Goal: Task Accomplishment & Management: Manage account settings

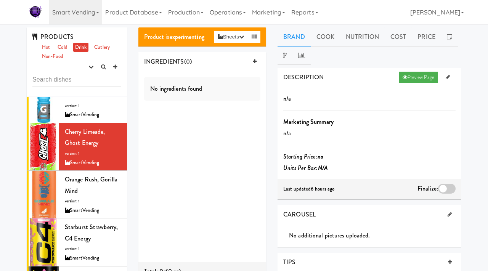
scroll to position [87, 0]
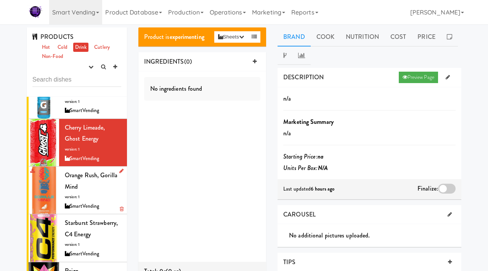
click at [77, 189] on span "Orange Rush, Gorilla Mind" at bounding box center [91, 181] width 53 height 20
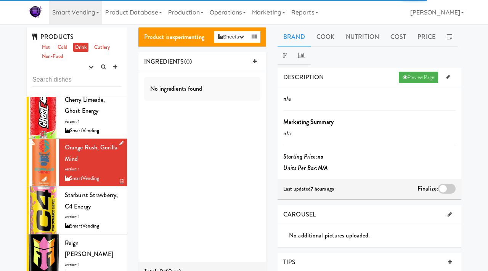
scroll to position [144, 0]
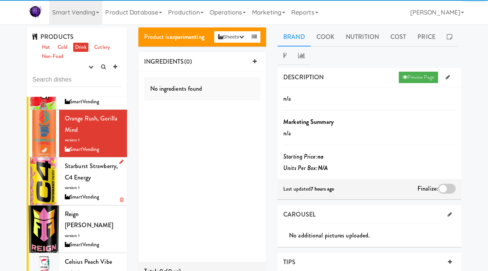
click at [80, 190] on div "Starburst Strawberry, C4 Energy version: 1 SmartVending" at bounding box center [93, 180] width 56 height 41
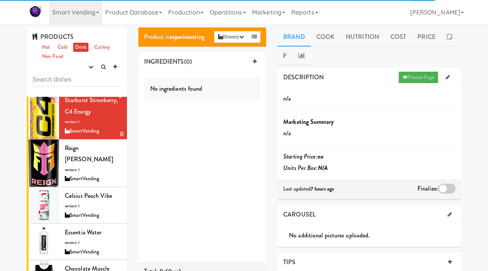
scroll to position [243, 0]
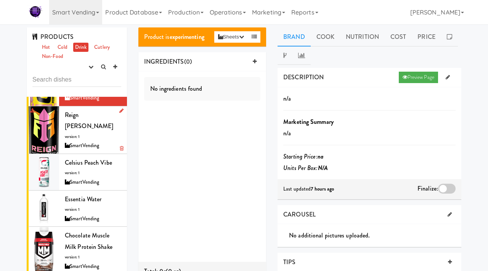
click at [86, 138] on div "Reign Reignbow Sherbet version: 1 SmartVending" at bounding box center [93, 129] width 56 height 41
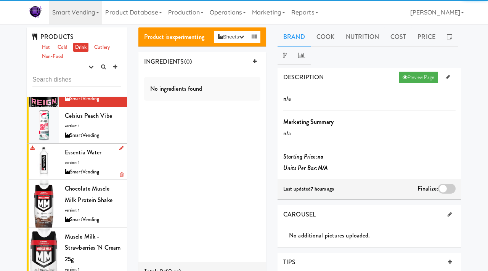
scroll to position [283, 0]
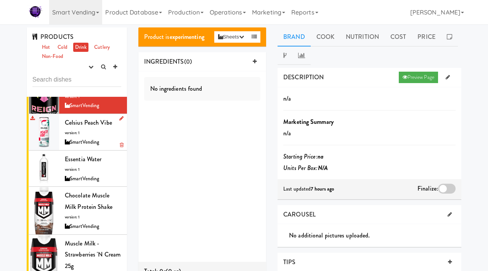
click at [77, 131] on span "version: 1" at bounding box center [72, 133] width 15 height 6
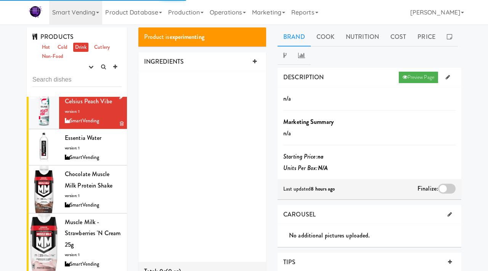
scroll to position [305, 0]
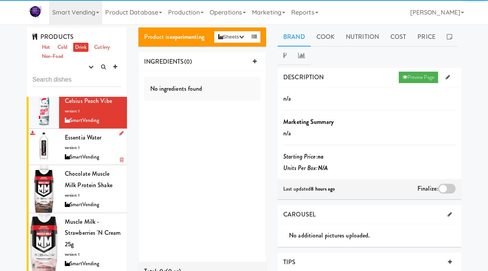
click at [79, 143] on div "Essentia Water version: 1 SmartVending" at bounding box center [93, 147] width 56 height 30
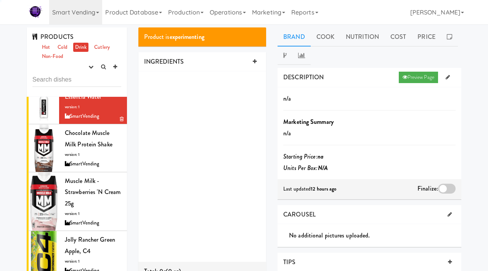
scroll to position [346, 0]
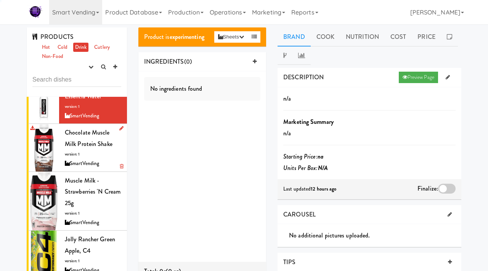
click at [83, 154] on div "Chocolate Muscle Milk Protein Shake version: 1 SmartVending" at bounding box center [93, 147] width 56 height 41
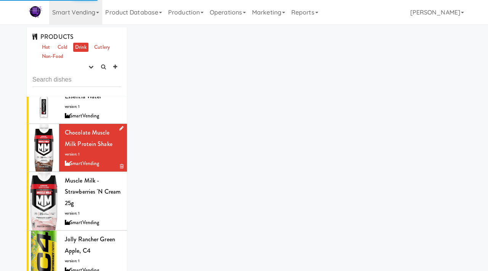
scroll to position [346, 0]
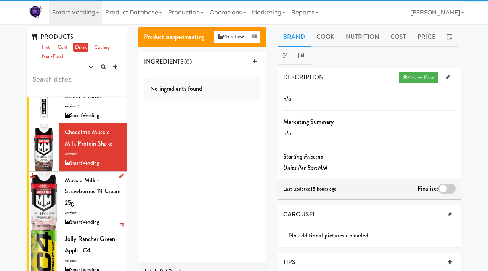
click at [68, 194] on span "Muscle Milk - Strawberries 'n Cream 25g" at bounding box center [93, 191] width 56 height 31
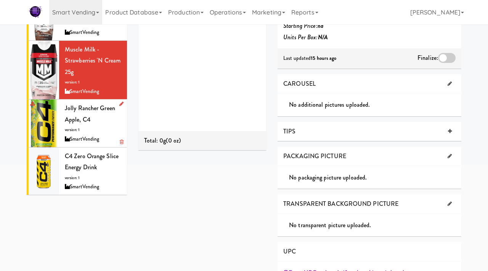
click at [92, 134] on div "Jolly Rancher Green Apple, C4 version: 1 SmartVending" at bounding box center [93, 122] width 56 height 41
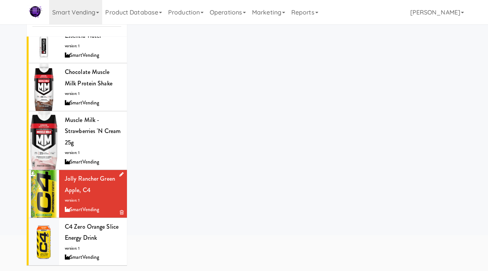
scroll to position [60, 0]
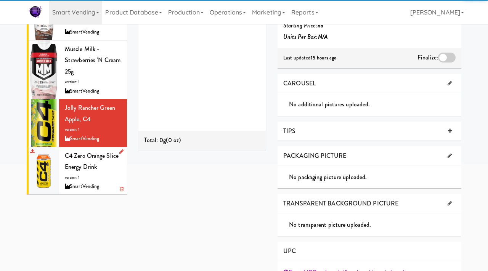
click at [80, 181] on div "C4 Zero Orange Slice Energy Drink version: 1 SmartVending" at bounding box center [93, 170] width 56 height 41
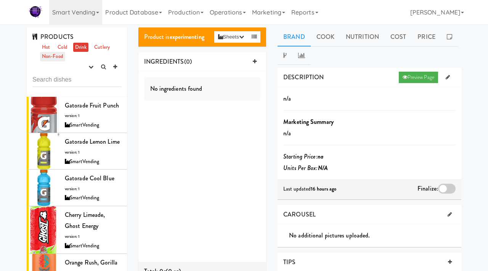
click at [55, 56] on link "Non-Food" at bounding box center [52, 57] width 25 height 10
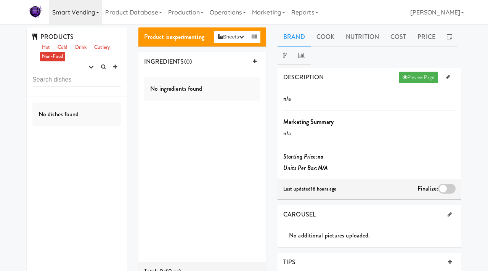
click at [62, 16] on link "Smart Vending" at bounding box center [75, 12] width 53 height 24
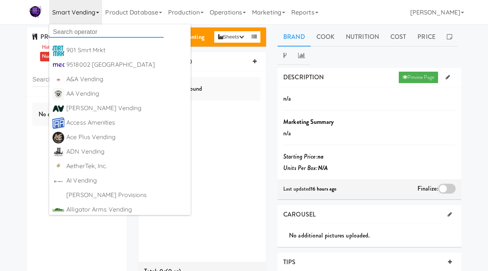
click at [74, 34] on input "text" at bounding box center [106, 31] width 114 height 11
type input "viol"
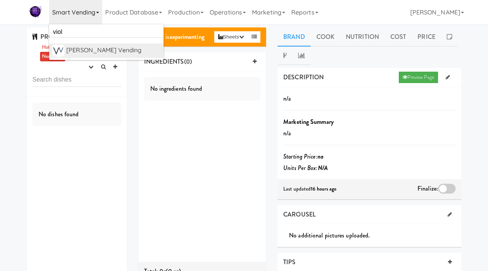
click at [78, 53] on div "[PERSON_NAME] Vending" at bounding box center [113, 50] width 94 height 11
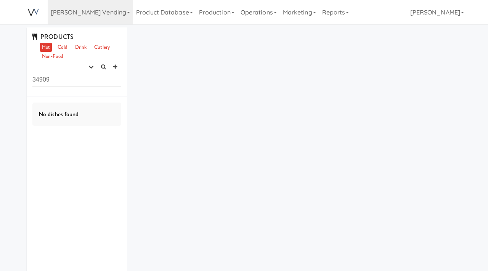
drag, startPoint x: 63, startPoint y: 80, endPoint x: 2, endPoint y: 78, distance: 61.0
click at [2, 78] on div "PRODUCTS Hot Cold Drink Cutlery Non-Food experimenting finalized shipped discon…" at bounding box center [244, 160] width 488 height 266
click at [91, 66] on icon "button" at bounding box center [90, 66] width 5 height 5
click at [80, 84] on link "experimenting" at bounding box center [66, 82] width 61 height 14
click at [61, 44] on link "Cold" at bounding box center [62, 48] width 13 height 10
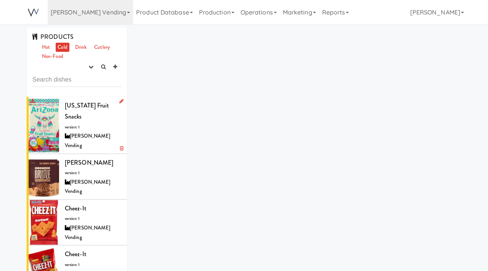
click at [75, 131] on div "[PERSON_NAME] Vending" at bounding box center [93, 140] width 56 height 19
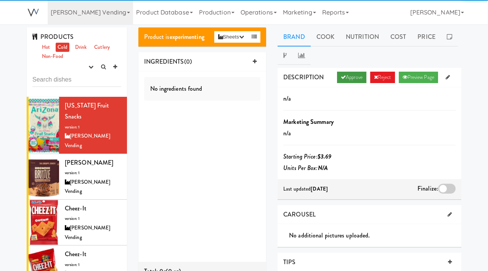
click at [347, 77] on link "Approve" at bounding box center [351, 77] width 29 height 11
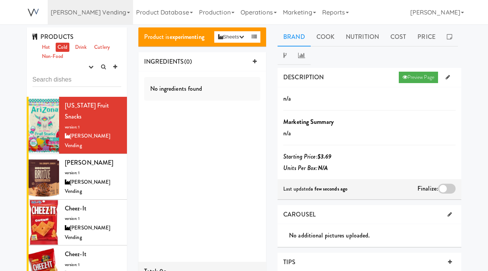
click at [443, 190] on div at bounding box center [447, 189] width 18 height 10
click at [0, 0] on input "checkbox" at bounding box center [0, 0] width 0 height 0
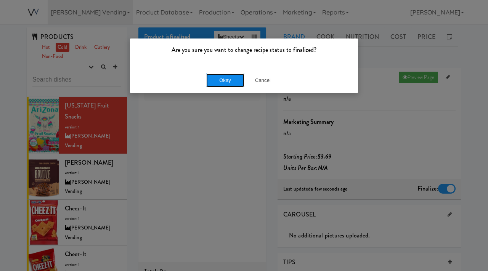
click at [230, 78] on button "Okay" at bounding box center [225, 81] width 38 height 14
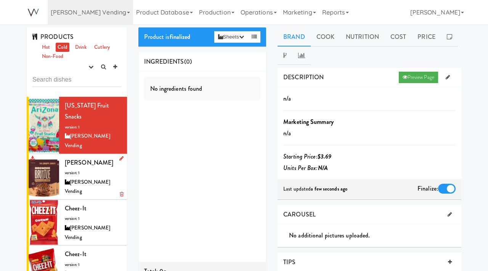
click at [74, 178] on div "[PERSON_NAME] Vending" at bounding box center [93, 187] width 56 height 19
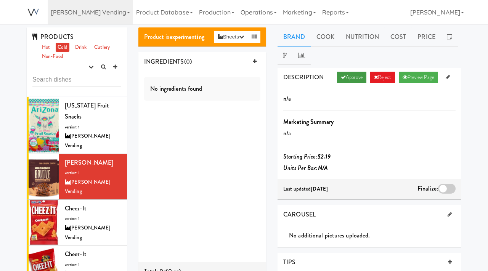
click at [357, 80] on link "Approve" at bounding box center [351, 77] width 29 height 11
click at [441, 190] on div at bounding box center [447, 189] width 18 height 10
click at [0, 0] on input "checkbox" at bounding box center [0, 0] width 0 height 0
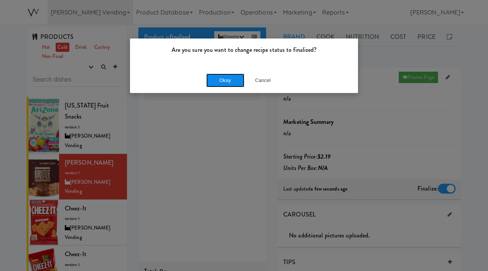
click at [238, 82] on button "Okay" at bounding box center [225, 81] width 38 height 14
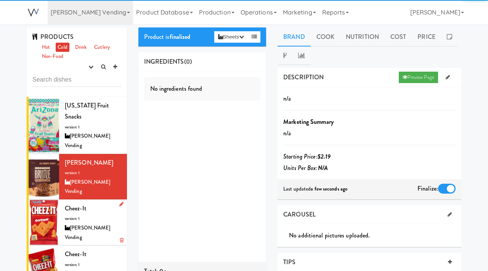
click at [74, 216] on span "version: 1" at bounding box center [72, 219] width 15 height 6
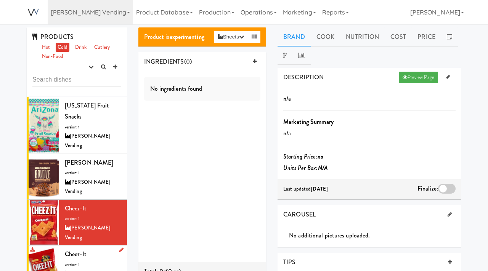
click at [79, 248] on div "Cheez-It version: 1 Viola Vending" at bounding box center [93, 267] width 56 height 39
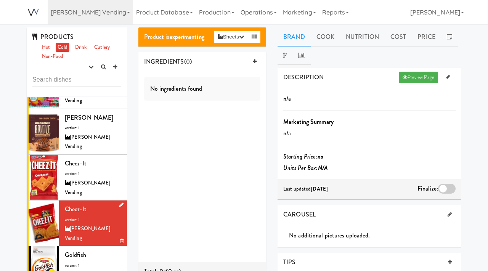
scroll to position [46, 0]
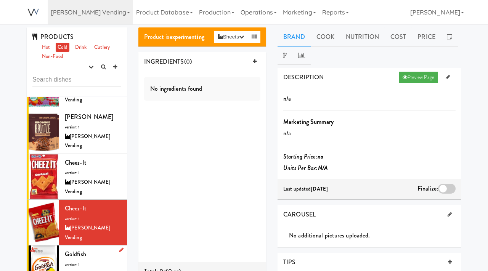
click at [79, 262] on span "version: 1" at bounding box center [72, 265] width 15 height 6
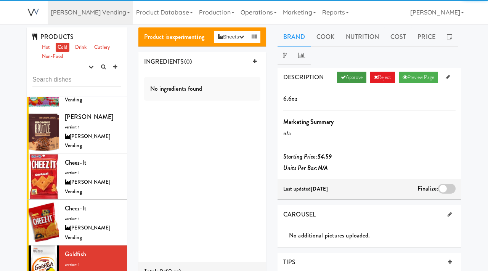
click at [350, 78] on link "Approve" at bounding box center [351, 77] width 29 height 11
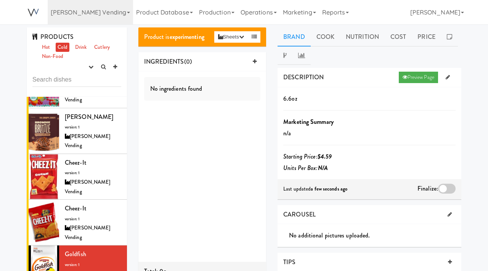
click at [444, 187] on div at bounding box center [447, 189] width 18 height 10
click at [0, 0] on input "checkbox" at bounding box center [0, 0] width 0 height 0
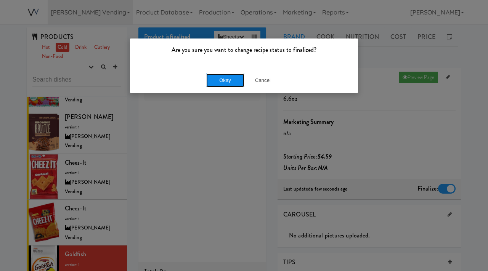
click at [234, 84] on button "Okay" at bounding box center [225, 81] width 38 height 14
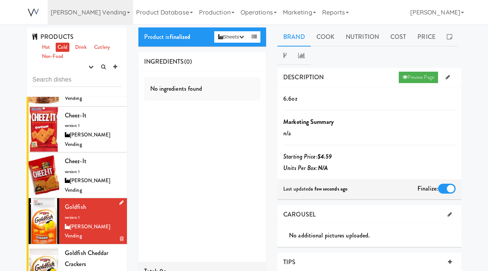
scroll to position [93, 0]
click at [87, 247] on div "Goldfish Cheddar Crackers version: 1 Viola Vending" at bounding box center [93, 272] width 56 height 51
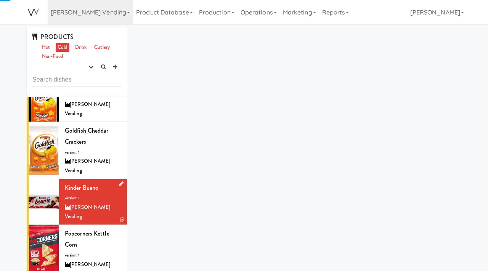
scroll to position [240, 0]
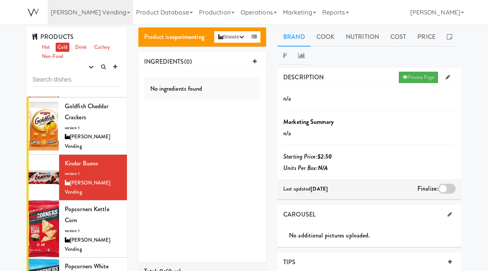
click at [446, 191] on div at bounding box center [447, 189] width 18 height 10
click at [0, 0] on input "checkbox" at bounding box center [0, 0] width 0 height 0
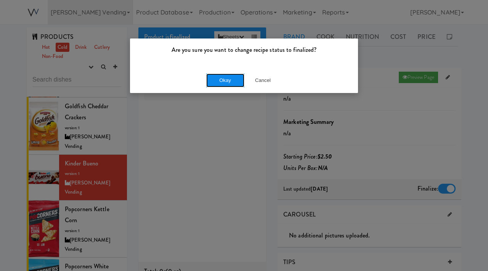
click at [235, 78] on button "Okay" at bounding box center [225, 81] width 38 height 14
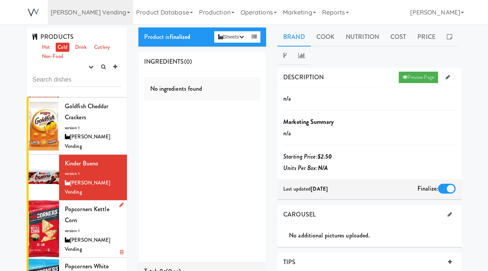
click at [98, 203] on div "Popcorners Kettle Corn version: 1 Viola Vending" at bounding box center [93, 228] width 56 height 51
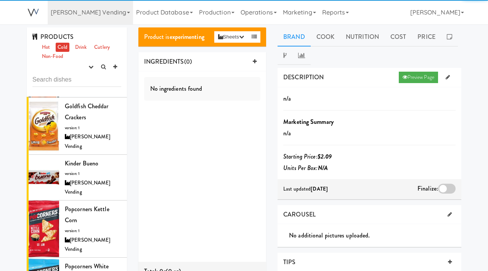
click at [444, 185] on div at bounding box center [447, 189] width 18 height 10
click at [0, 0] on input "checkbox" at bounding box center [0, 0] width 0 height 0
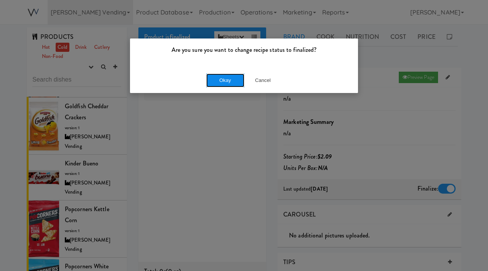
click at [218, 77] on button "Okay" at bounding box center [225, 81] width 38 height 14
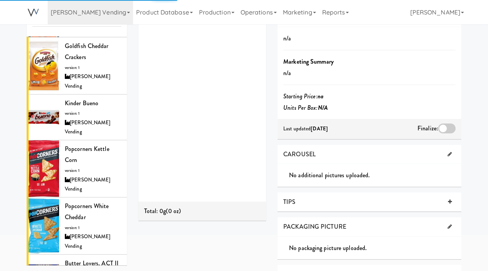
scroll to position [79, 0]
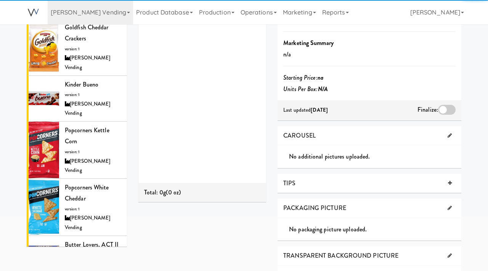
click at [450, 111] on div at bounding box center [447, 110] width 18 height 10
click at [0, 0] on input "checkbox" at bounding box center [0, 0] width 0 height 0
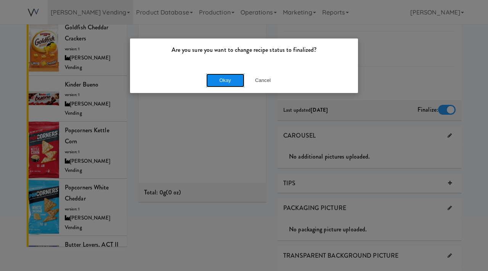
click at [222, 77] on button "Okay" at bounding box center [225, 81] width 38 height 14
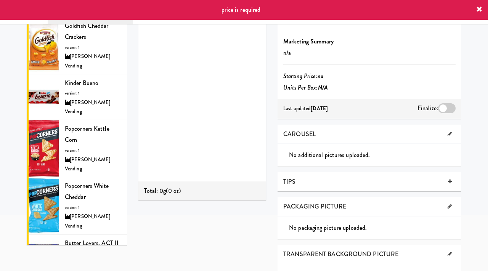
scroll to position [0, 0]
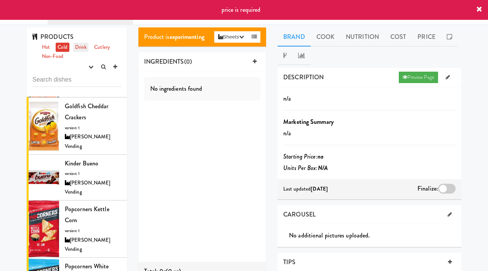
click at [83, 51] on link "Drink" at bounding box center [81, 48] width 16 height 10
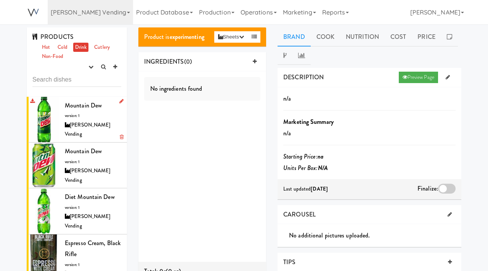
click at [81, 115] on div "Mountain Dew version: 1 Viola Vending" at bounding box center [93, 119] width 56 height 39
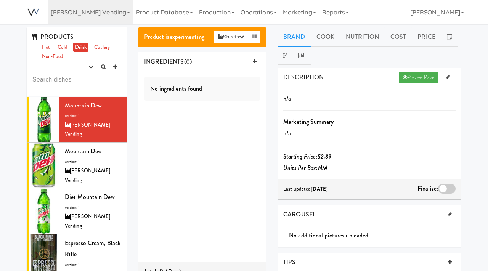
click at [441, 192] on div at bounding box center [447, 189] width 18 height 10
click at [0, 0] on input "checkbox" at bounding box center [0, 0] width 0 height 0
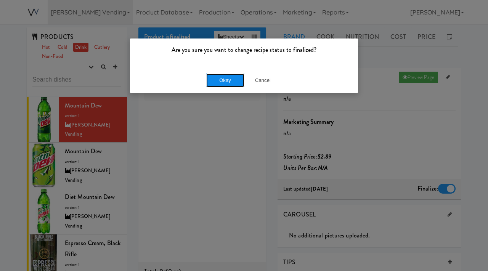
click at [221, 80] on button "Okay" at bounding box center [225, 81] width 38 height 14
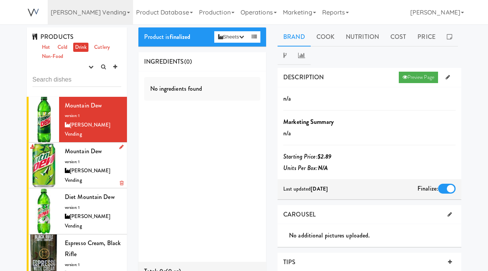
click at [86, 151] on div "Mountain Dew version: 1 Viola Vending" at bounding box center [93, 165] width 56 height 39
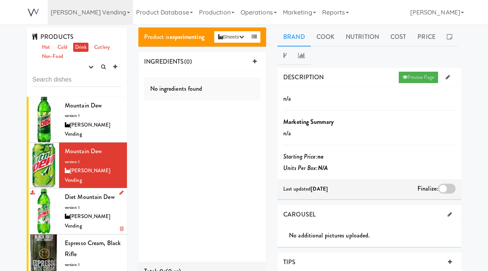
click at [84, 191] on div "Diet Mountain Dew version: 1 Viola Vending" at bounding box center [93, 210] width 56 height 39
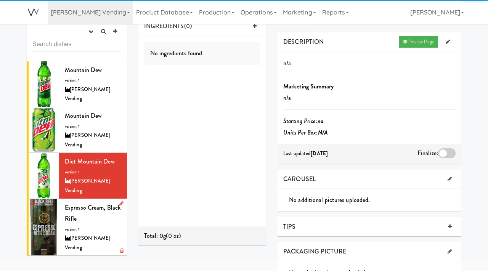
click at [74, 202] on div "Espresso Cream, Black Rifle version: 1 Viola Vending" at bounding box center [93, 227] width 56 height 51
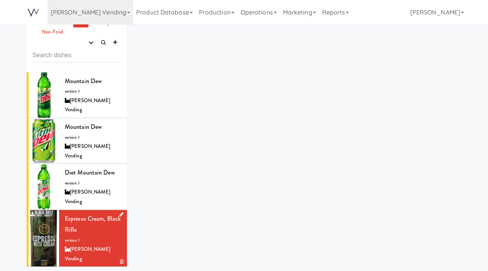
scroll to position [35, 0]
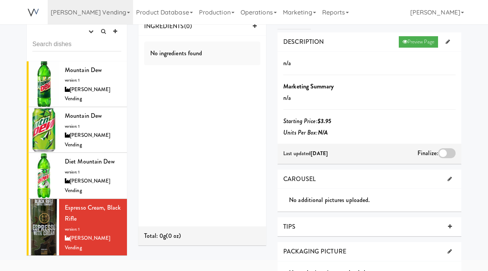
click at [445, 152] on div at bounding box center [447, 153] width 18 height 10
click at [0, 0] on input "checkbox" at bounding box center [0, 0] width 0 height 0
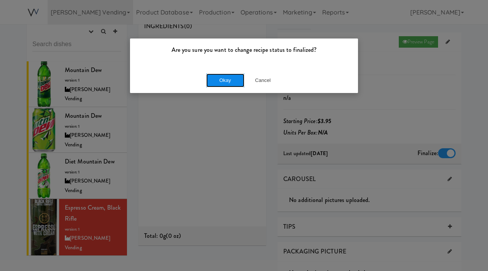
click at [234, 80] on button "Okay" at bounding box center [225, 81] width 38 height 14
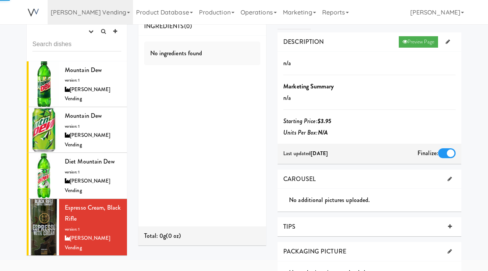
scroll to position [0, 0]
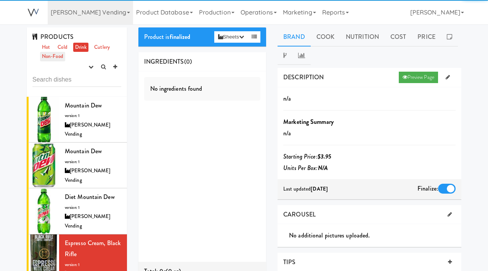
click at [58, 57] on link "Non-Food" at bounding box center [52, 57] width 25 height 10
